Goal: Information Seeking & Learning: Learn about a topic

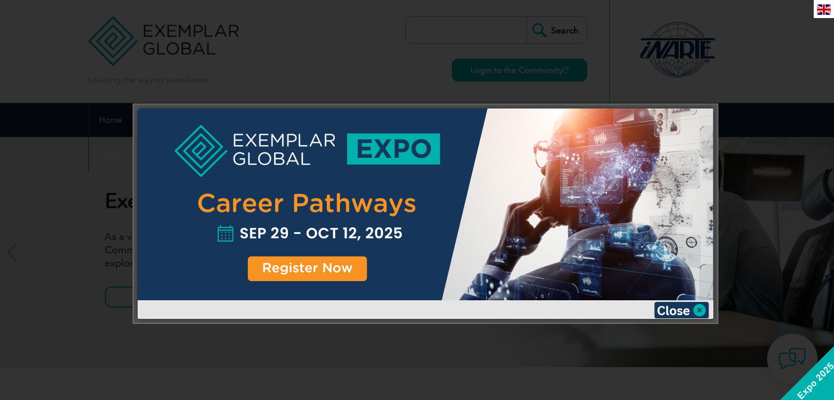
scroll to position [8, 0]
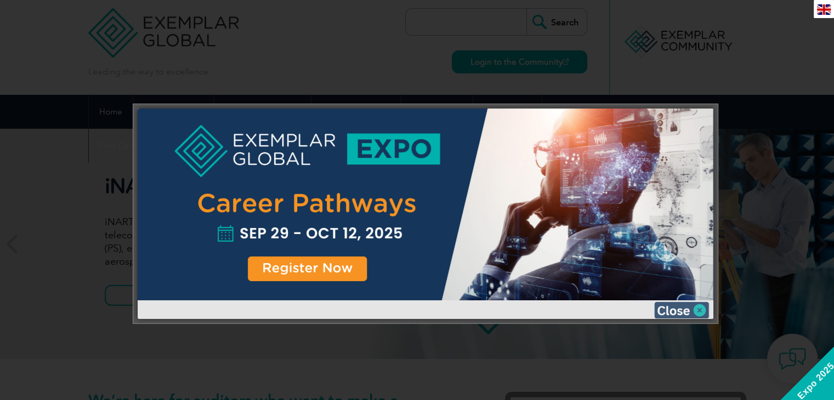
click at [686, 310] on img at bounding box center [681, 310] width 55 height 16
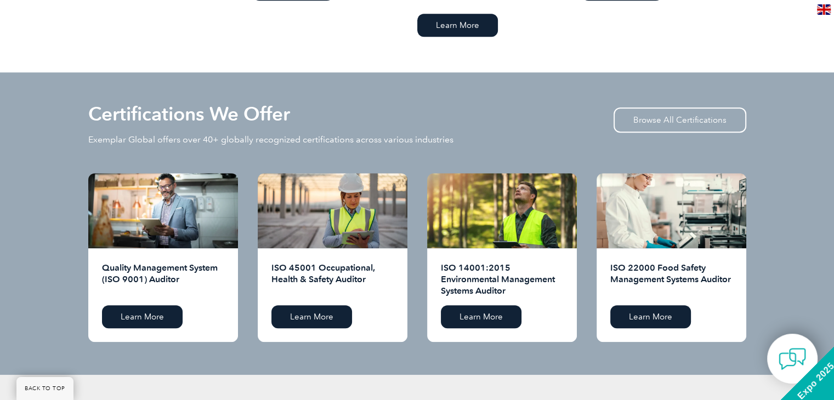
scroll to position [1018, 0]
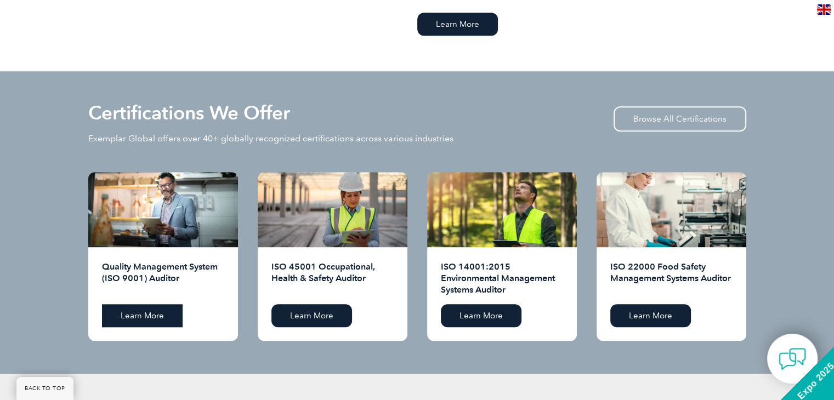
click at [141, 308] on link "Learn More" at bounding box center [142, 315] width 81 height 23
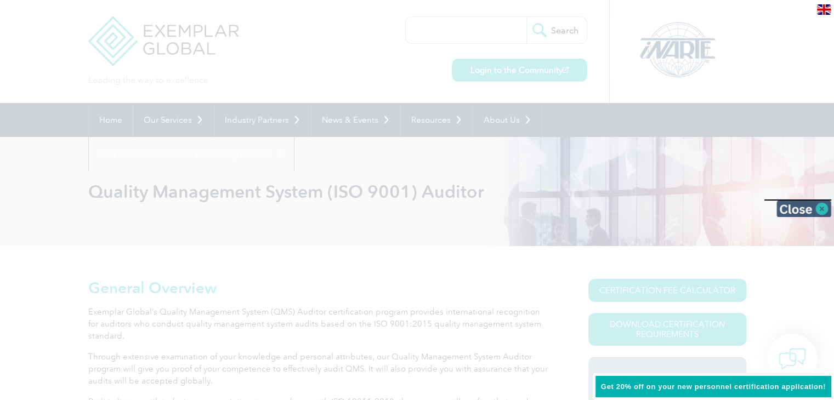
click at [807, 204] on img at bounding box center [804, 209] width 55 height 16
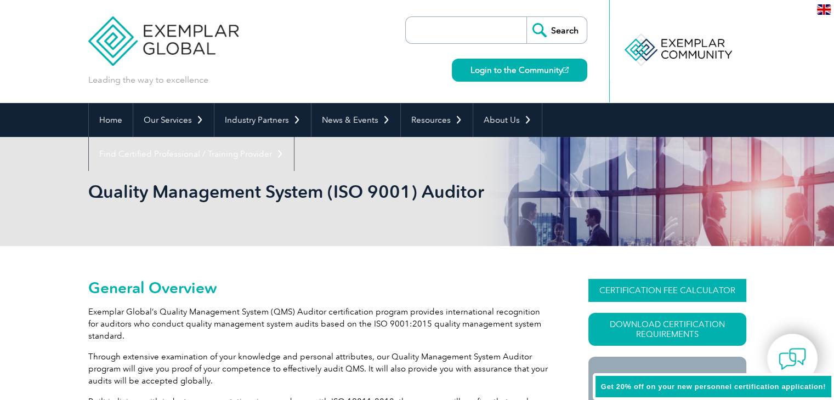
click at [682, 287] on link "CERTIFICATION FEE CALCULATOR" at bounding box center [667, 290] width 158 height 23
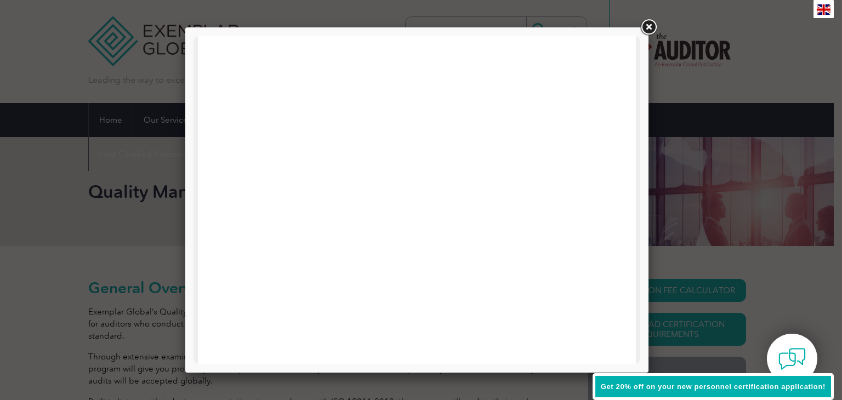
click at [649, 30] on link at bounding box center [649, 28] width 20 height 20
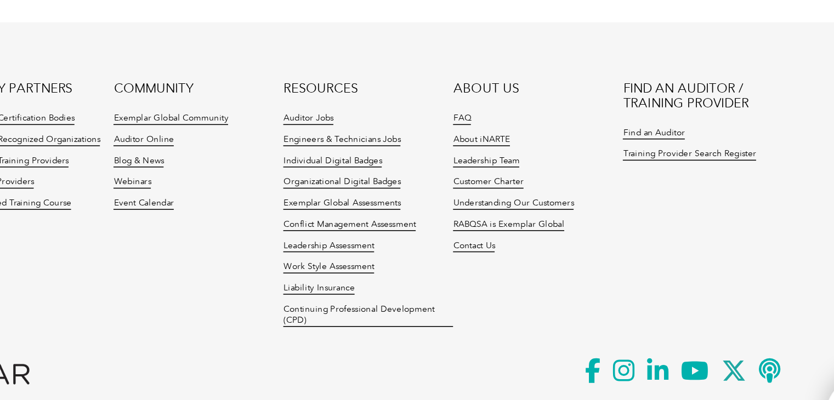
scroll to position [1554, 0]
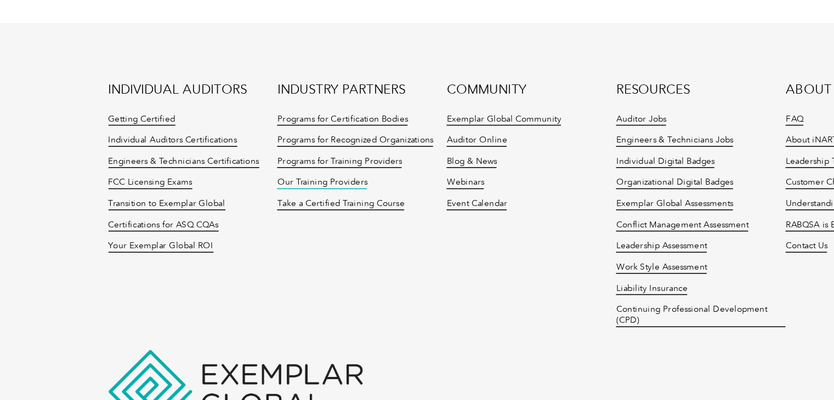
click at [222, 207] on link "Our Training Providers" at bounding box center [226, 209] width 58 height 8
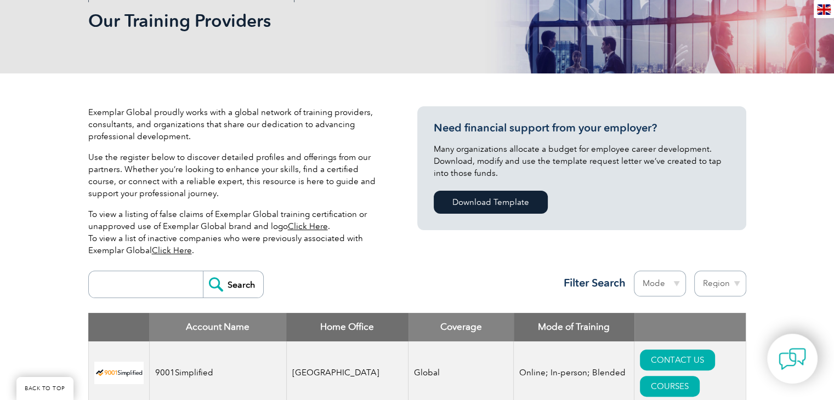
scroll to position [174, 0]
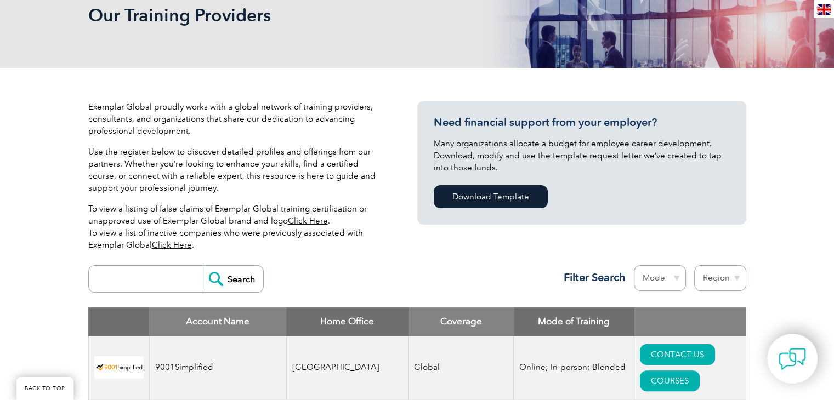
click at [337, 329] on th "Home Office" at bounding box center [347, 322] width 122 height 29
click at [743, 287] on select "Region Australia Bahrain Bangladesh Brazil Canada Colombia Dominican Republic E…" at bounding box center [720, 278] width 52 height 26
select select "Canada"
click at [679, 292] on div "Mode Online In-person Blended" at bounding box center [656, 280] width 60 height 31
click at [674, 278] on select "Mode Online In-person Blended" at bounding box center [660, 278] width 52 height 26
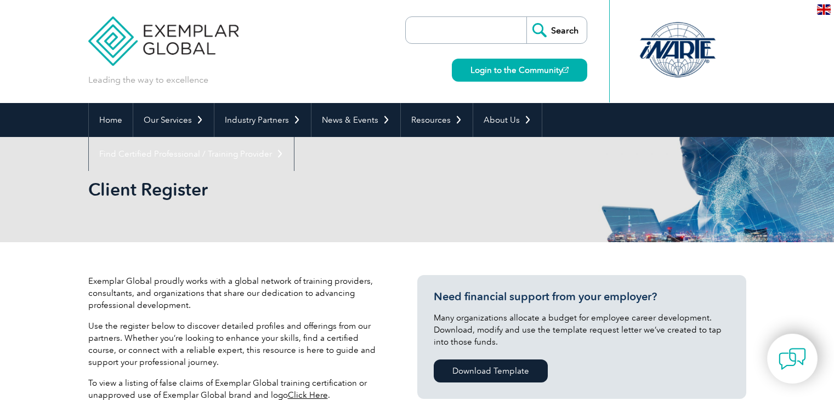
select select "Canada"
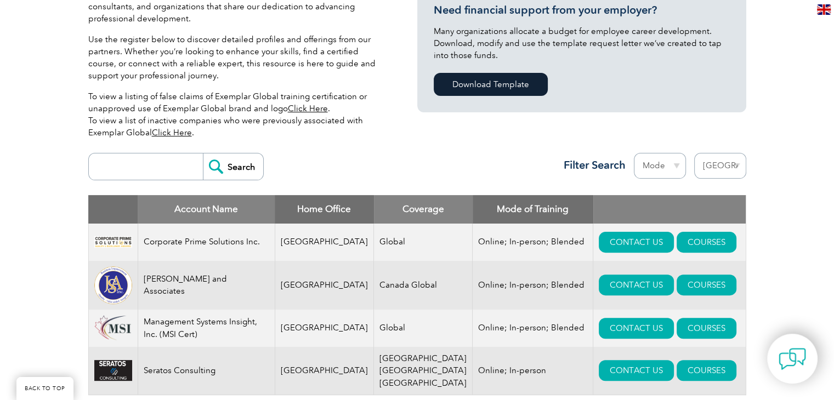
scroll to position [288, 0]
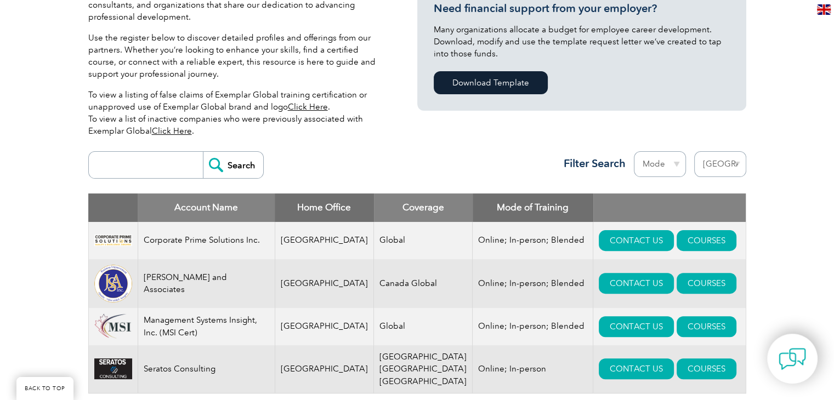
click at [659, 168] on select "Mode Online In-person Blended" at bounding box center [660, 164] width 52 height 26
select select "Online"
click at [634, 151] on select "Mode Online In-person Blended" at bounding box center [660, 164] width 52 height 26
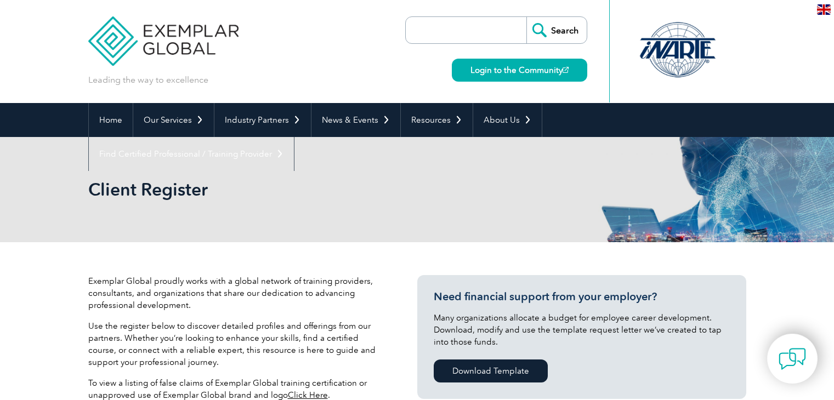
select select "[GEOGRAPHIC_DATA]"
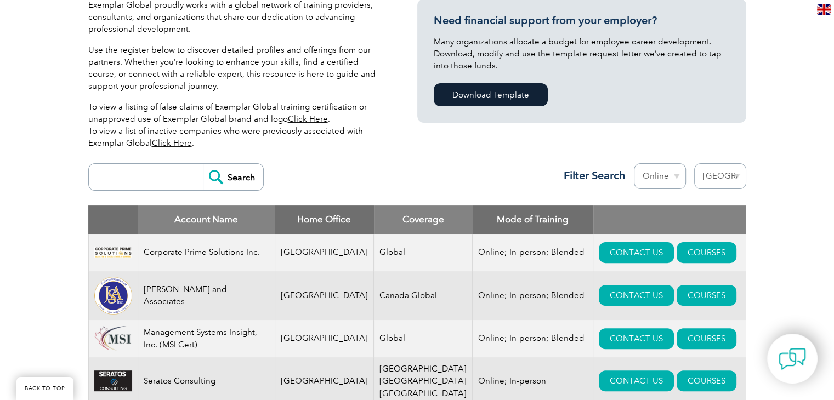
scroll to position [278, 0]
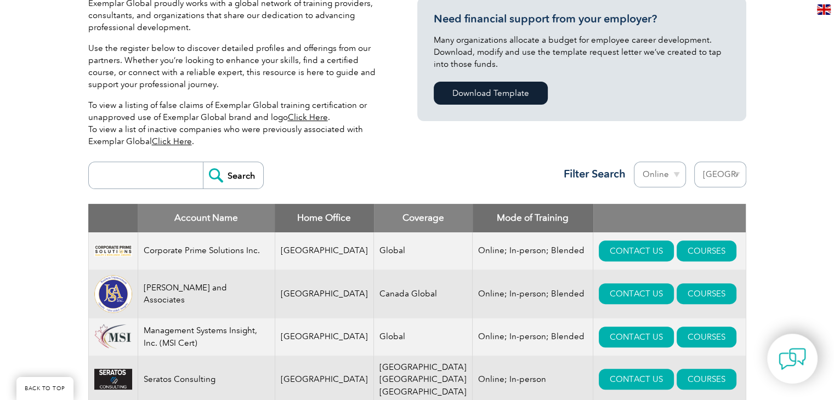
click at [670, 171] on select "Mode Online In-person Blended" at bounding box center [660, 175] width 52 height 26
select select "In-person"
click at [634, 162] on select "Mode Online In-person Blended" at bounding box center [660, 175] width 52 height 26
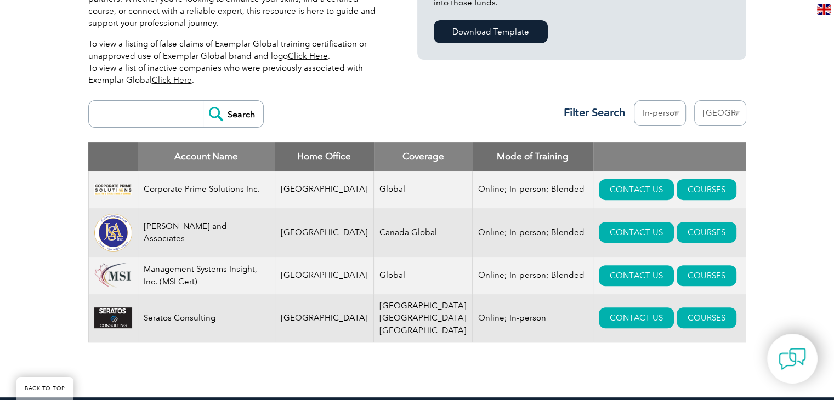
scroll to position [340, 0]
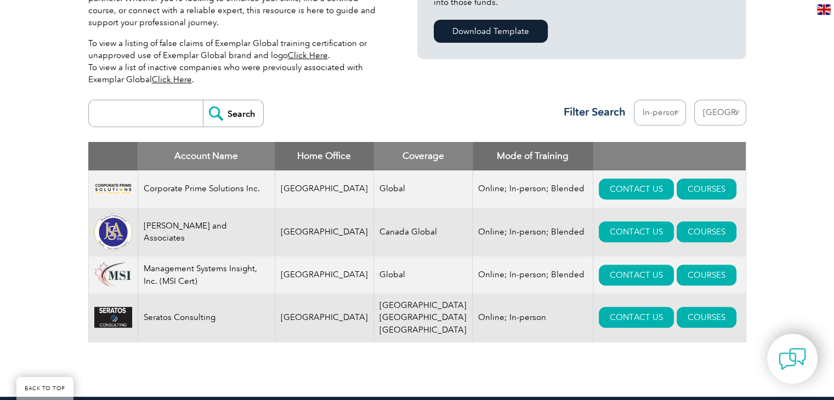
click at [370, 112] on div "Search Region Australia Bahrain Bangladesh Brazil Canada Colombia Dominican Rep…" at bounding box center [417, 118] width 658 height 48
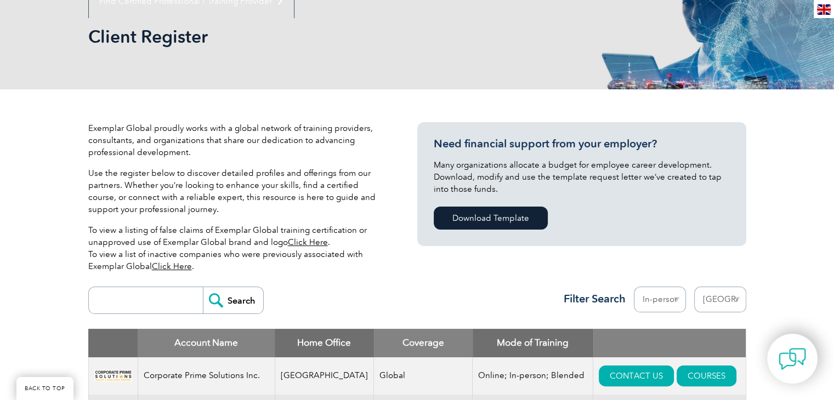
scroll to position [154, 0]
click at [712, 297] on select "Region Australia Bahrain Bangladesh Brazil Canada Colombia Dominican Republic E…" at bounding box center [720, 299] width 52 height 26
select select "[GEOGRAPHIC_DATA]"
click at [694, 286] on select "Region Australia Bahrain Bangladesh Brazil Canada Colombia Dominican Republic E…" at bounding box center [720, 299] width 52 height 26
click at [655, 293] on select "Mode Online In-person Blended" at bounding box center [660, 299] width 52 height 26
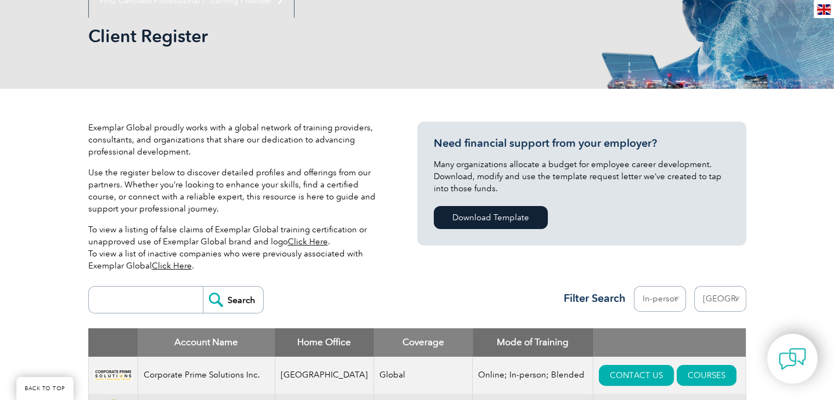
select select
click at [634, 286] on select "Mode Online In-person Blended" at bounding box center [660, 299] width 52 height 26
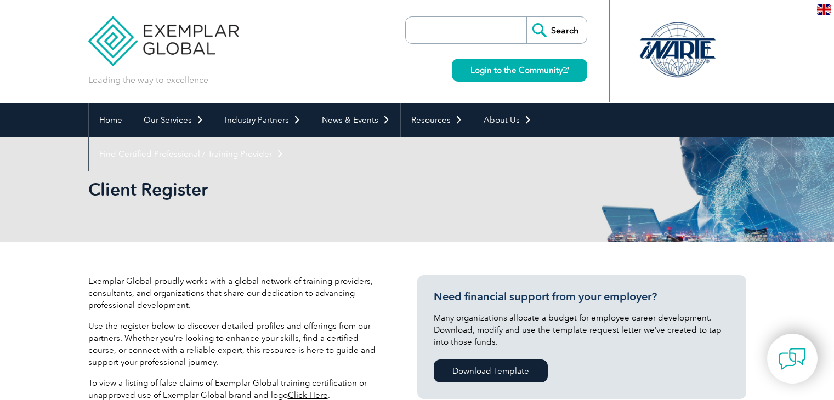
select select "[GEOGRAPHIC_DATA]"
